Goal: Task Accomplishment & Management: Use online tool/utility

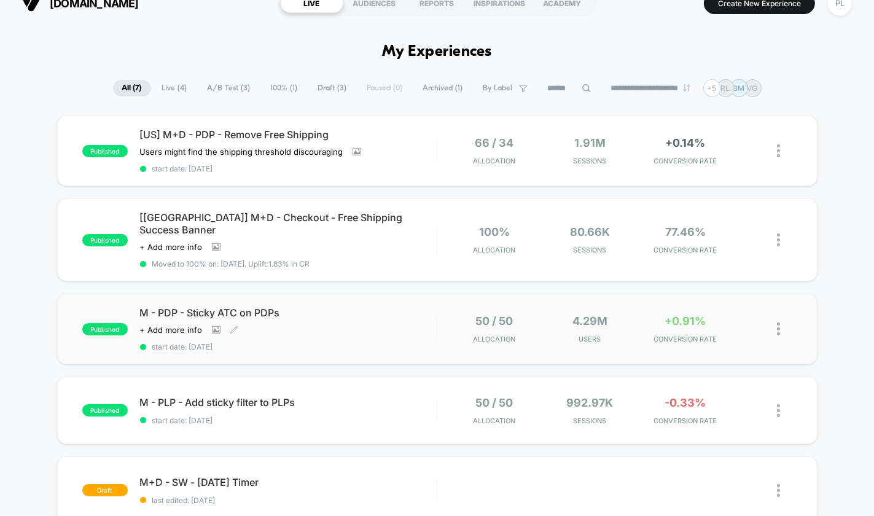
scroll to position [19, 0]
click at [292, 142] on div "[US] M+D - PDP - Remove Free Shipping Users might find the shipping threshold d…" at bounding box center [288, 150] width 297 height 45
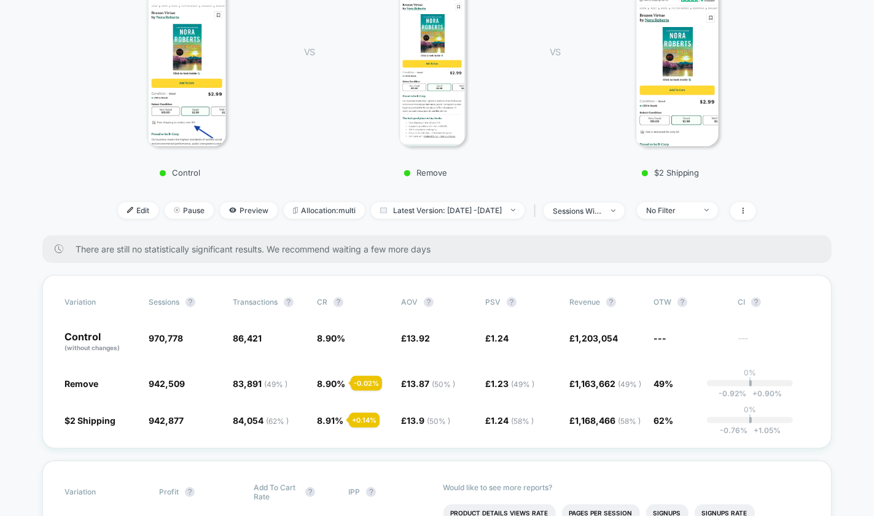
scroll to position [235, 0]
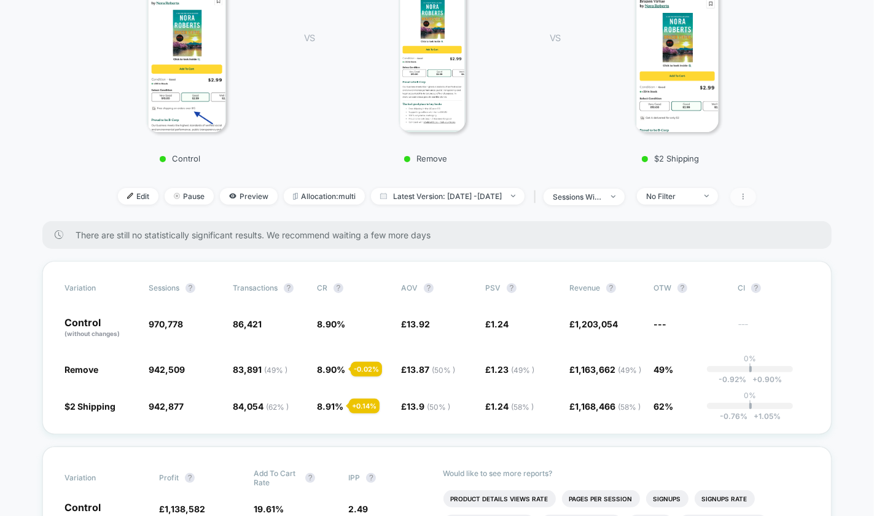
click at [747, 193] on icon at bounding box center [742, 196] width 7 height 7
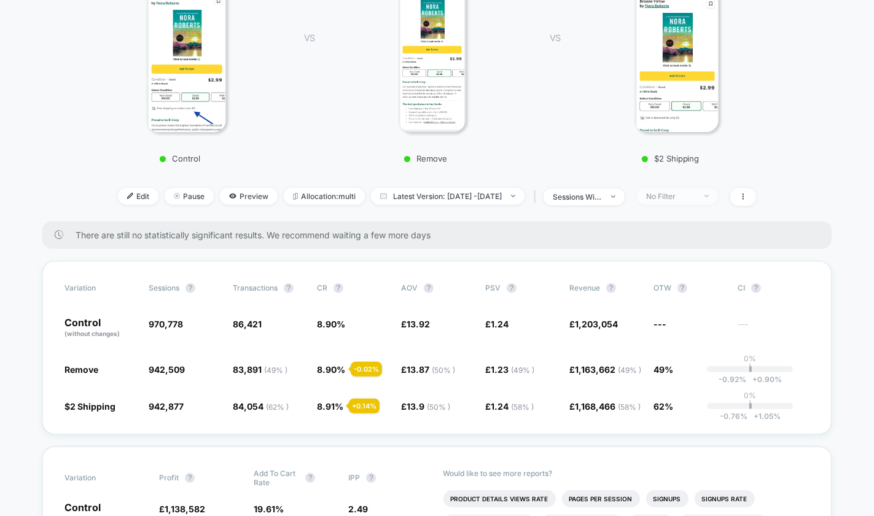
click at [682, 188] on span "No Filter" at bounding box center [677, 196] width 81 height 17
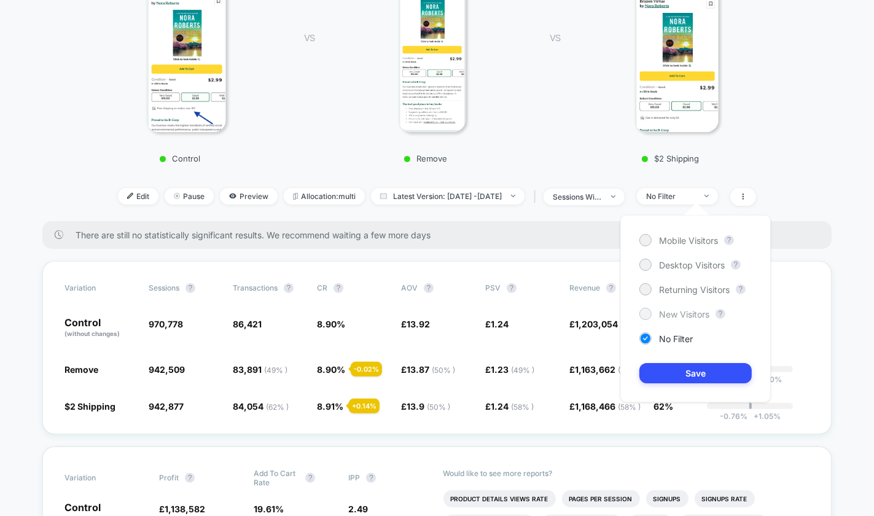
click at [672, 314] on span "New Visitors" at bounding box center [684, 314] width 50 height 10
click at [690, 375] on button "Save" at bounding box center [695, 373] width 112 height 20
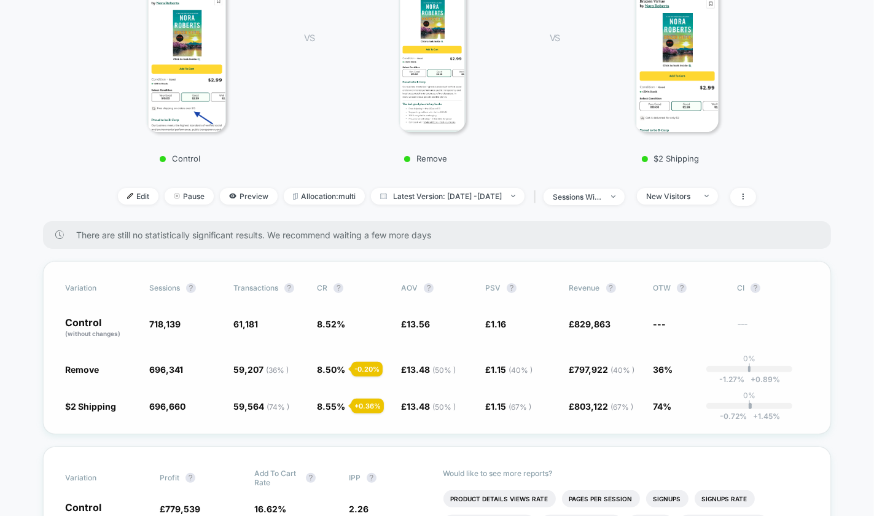
scroll to position [249, 0]
